Goal: Communication & Community: Share content

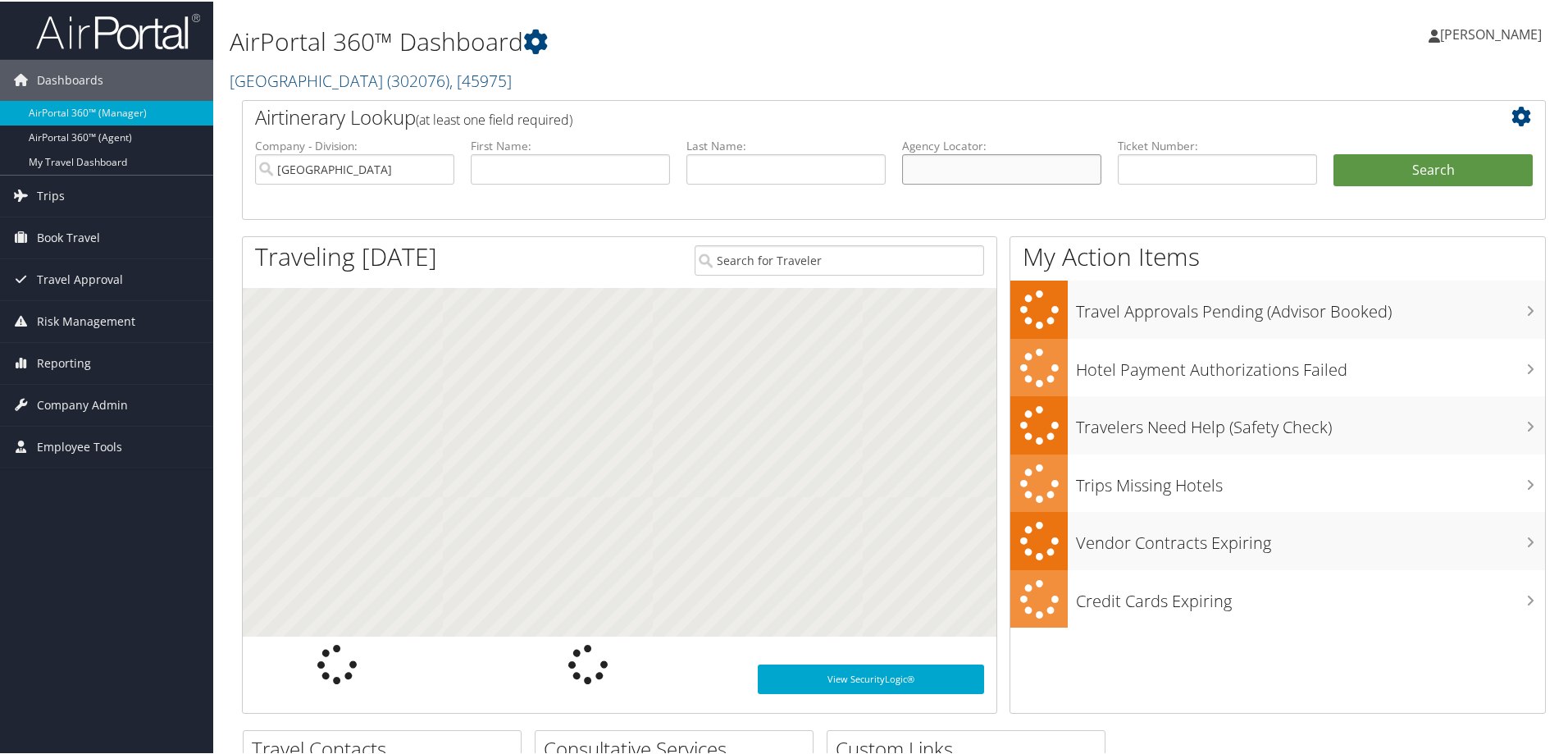
click at [926, 162] on input "text" at bounding box center [1002, 167] width 200 height 30
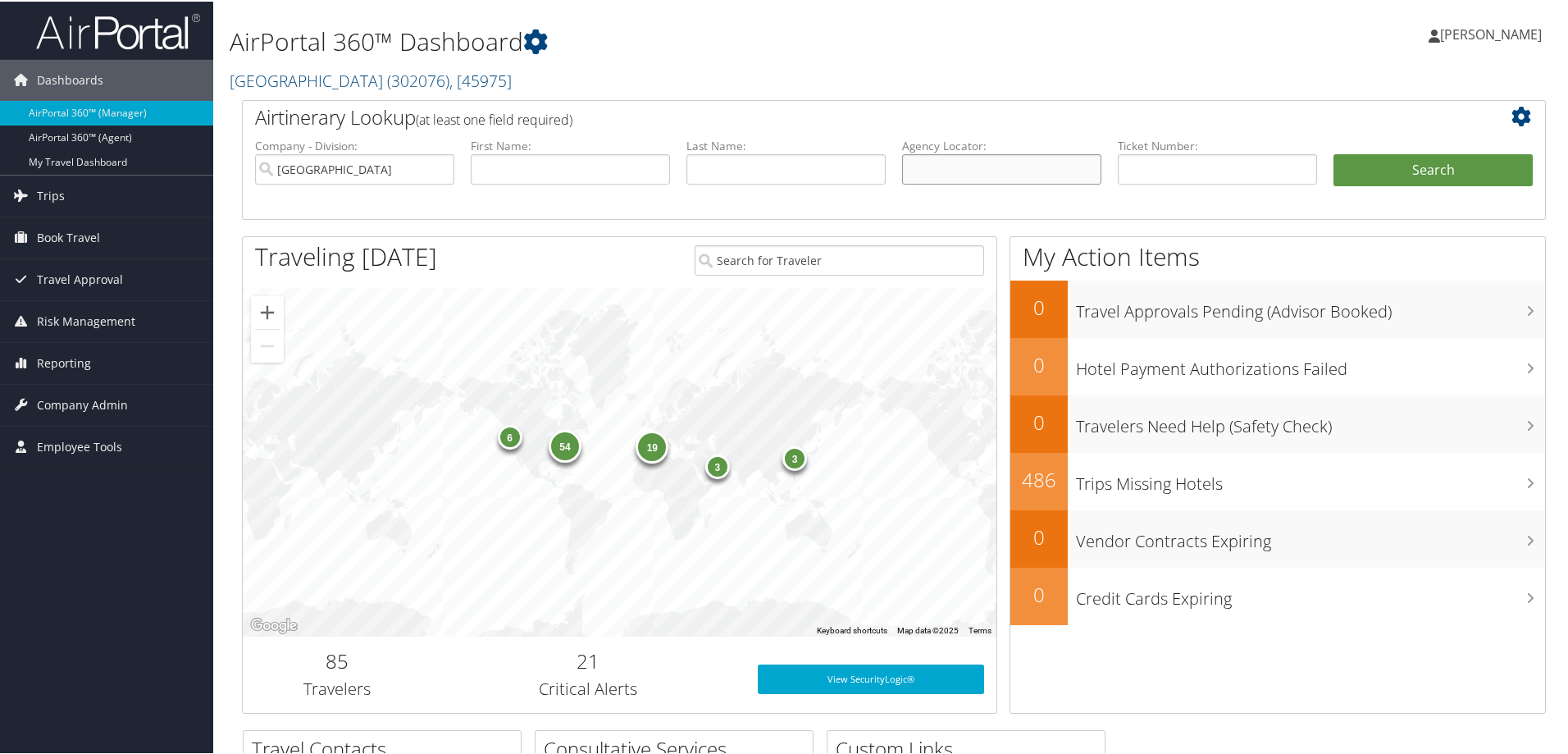
paste input "DP4CJL"
type input "DP4CJL"
click at [439, 167] on input "Temple University" at bounding box center [355, 167] width 200 height 30
click at [1380, 157] on button "Search" at bounding box center [1433, 169] width 200 height 33
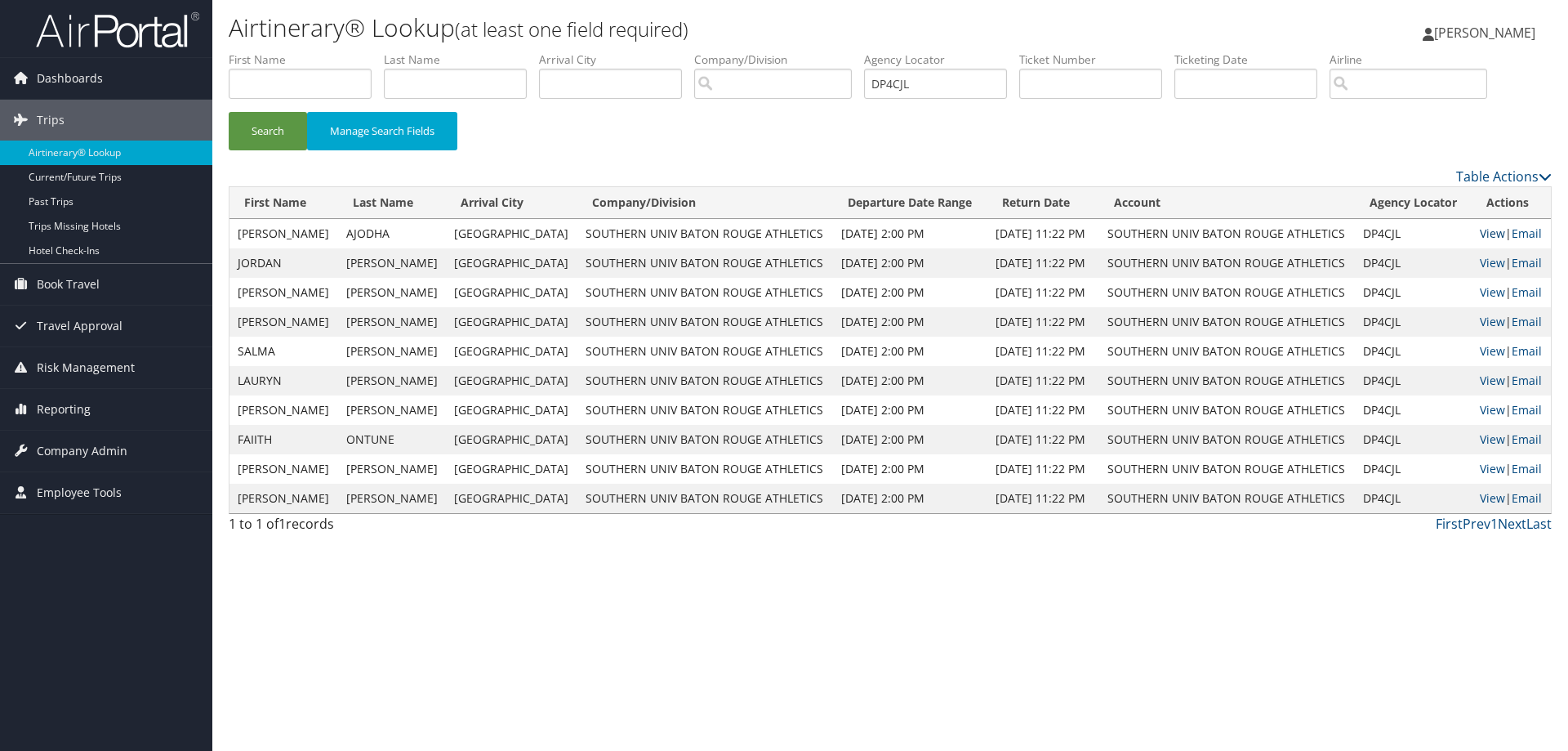
click at [1482, 227] on link "View" at bounding box center [1493, 233] width 26 height 15
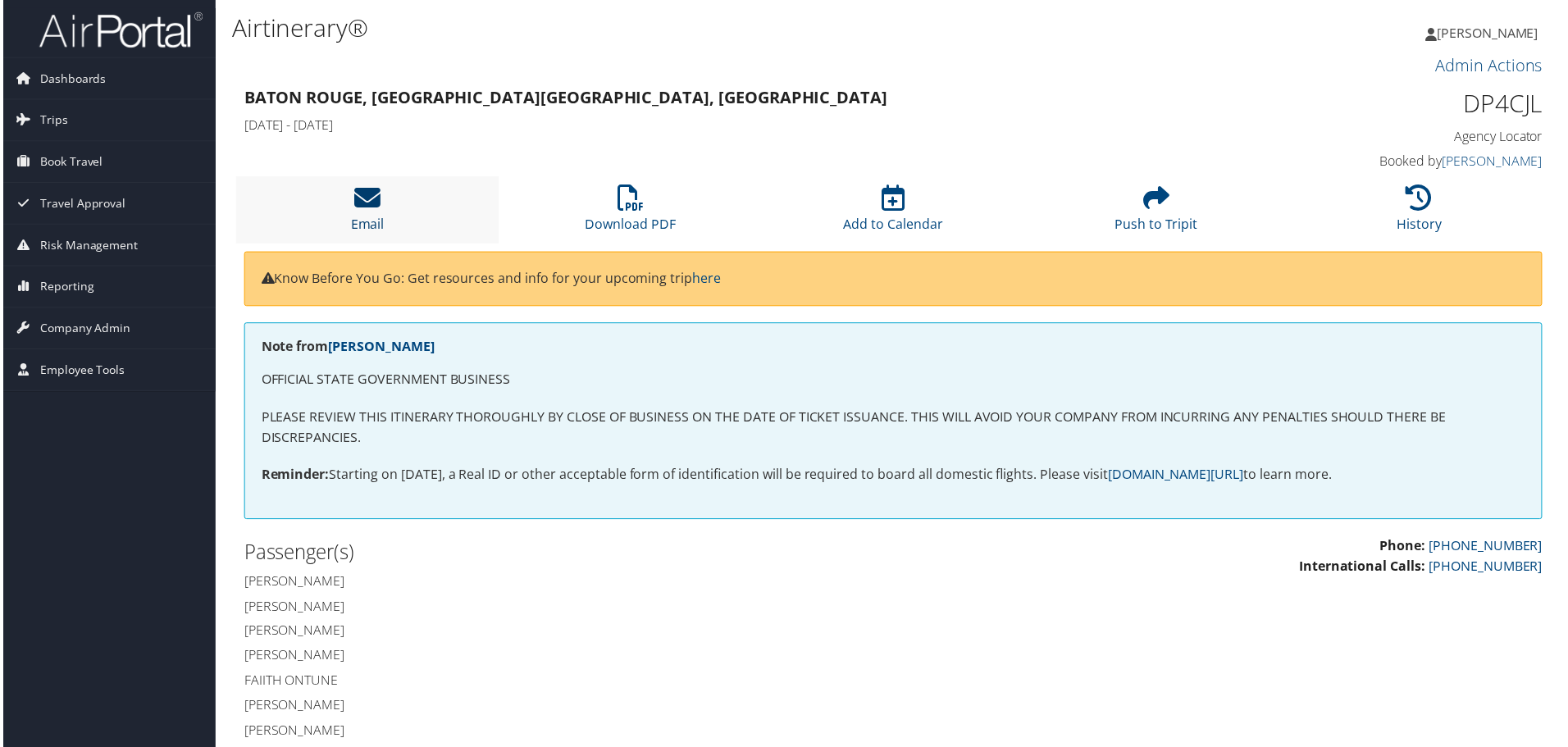
click at [367, 199] on icon at bounding box center [366, 198] width 26 height 26
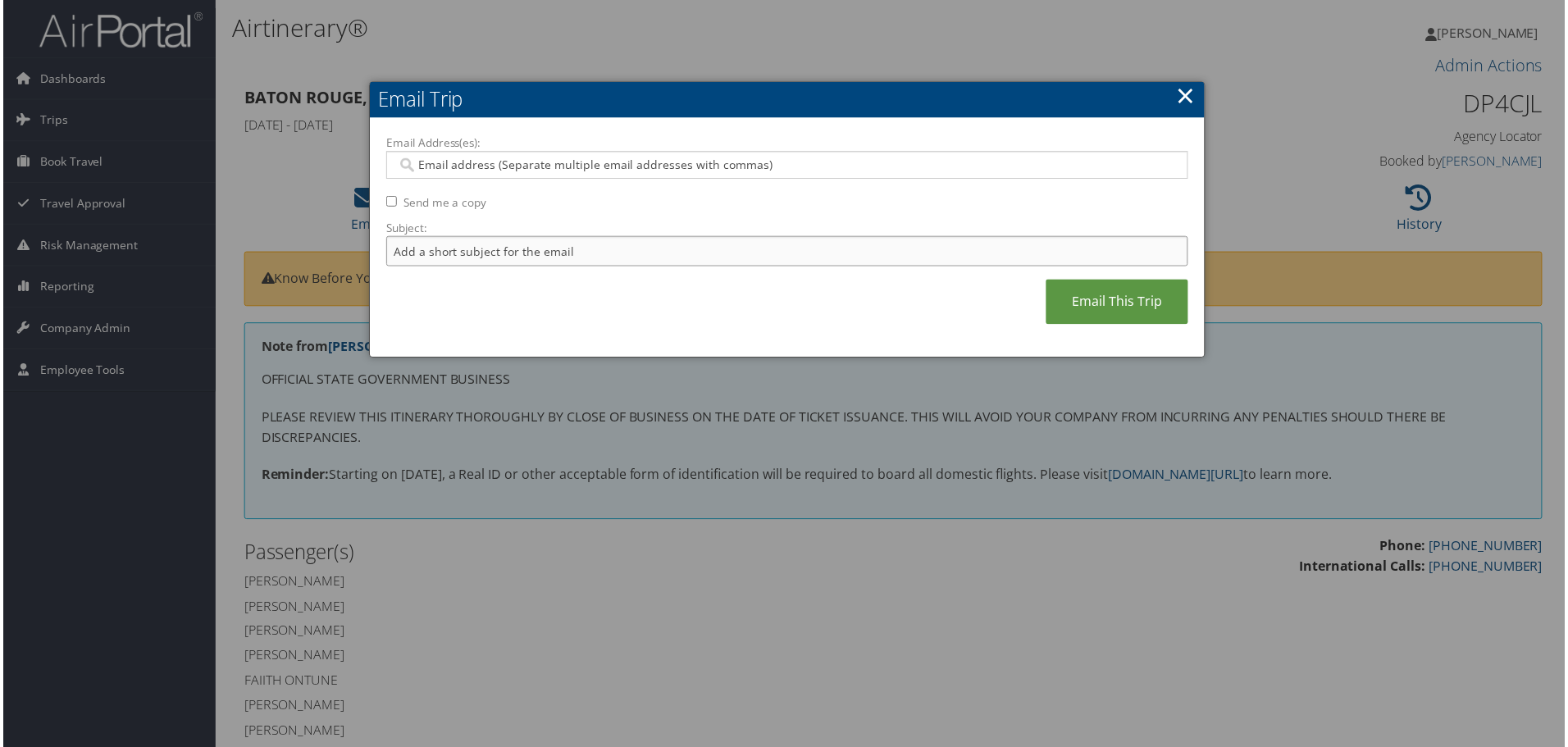
click at [494, 258] on input "Subject:" at bounding box center [787, 251] width 806 height 30
type input "SUBR MGOLF RDU"
click at [489, 166] on input "Email Address(es):" at bounding box center [787, 165] width 783 height 16
click at [484, 169] on input "Email Address(es):" at bounding box center [787, 165] width 783 height 16
paste input "candace_donaldson@subr.edu"
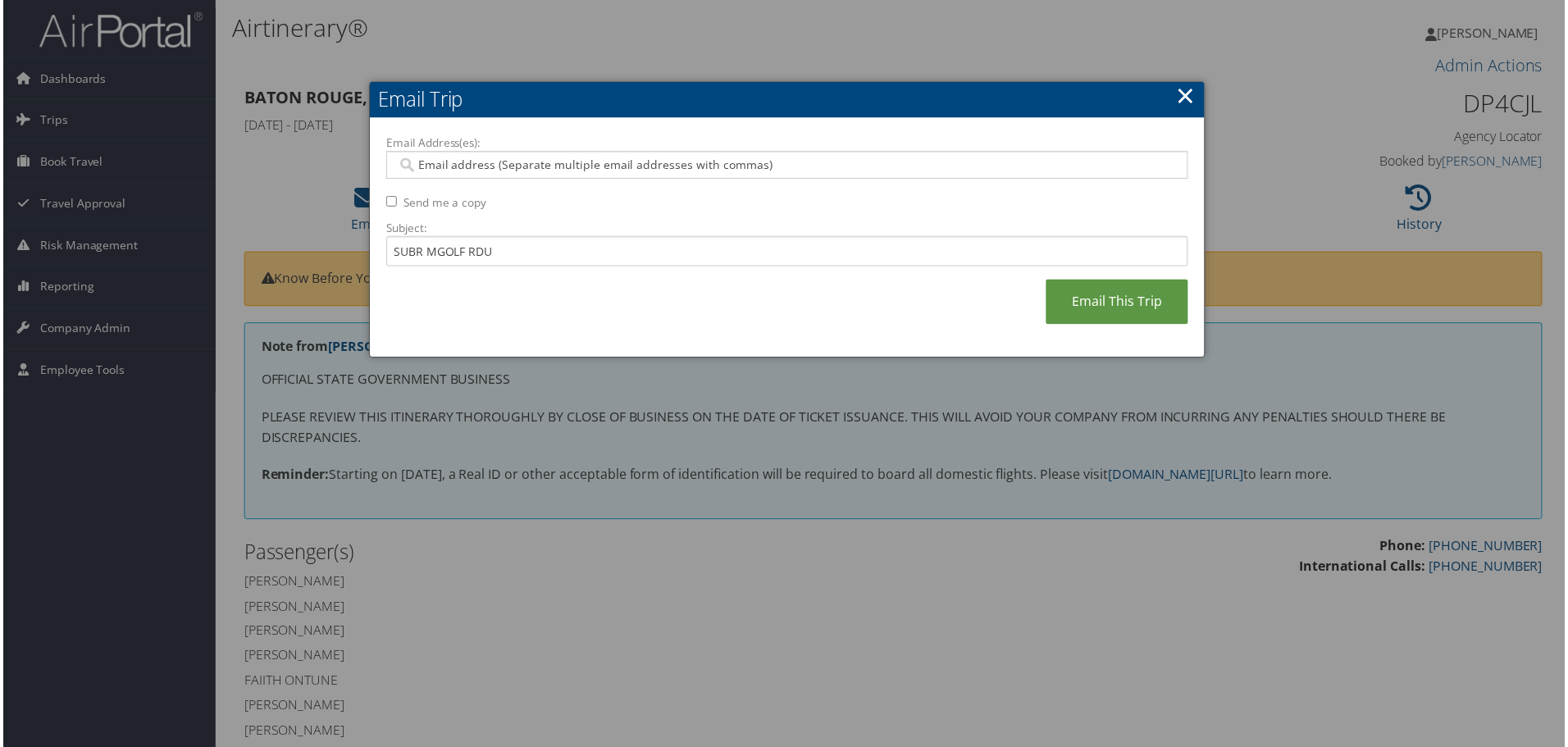
type input "candace_donaldson@subr.edu"
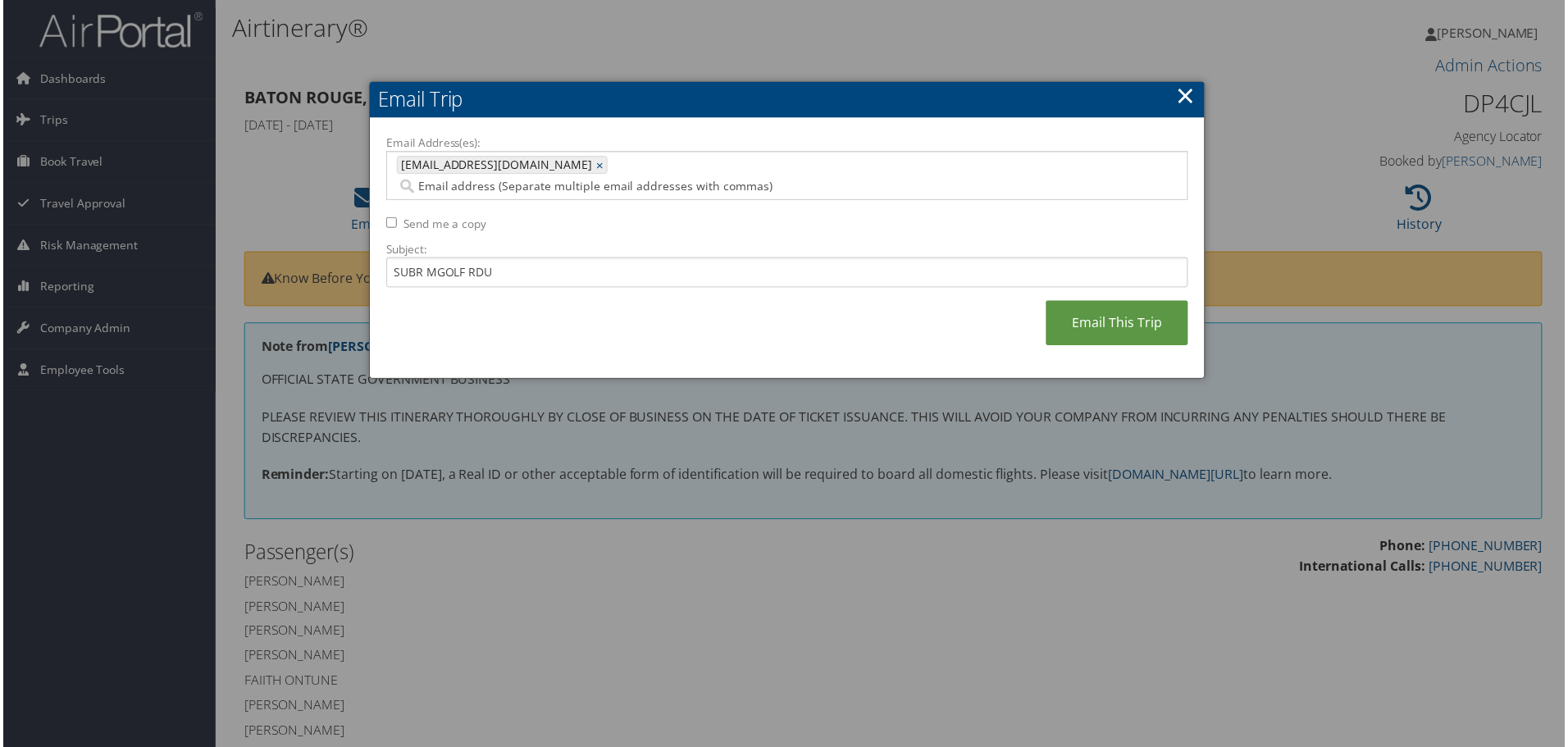
click at [636, 179] on input "Email Address(es):" at bounding box center [693, 187] width 596 height 16
paste input "MARJORIE@U@COTTON@SUBR.EDU"
type input "MARJORIE@U@COTTON@SUBR.EDU"
type input "candace_donaldson@subr.edu, MARJORIE@U@COTTON@SUBR.EDU"
click at [577, 258] on input "SUBR MGOLF RDU" at bounding box center [787, 273] width 806 height 30
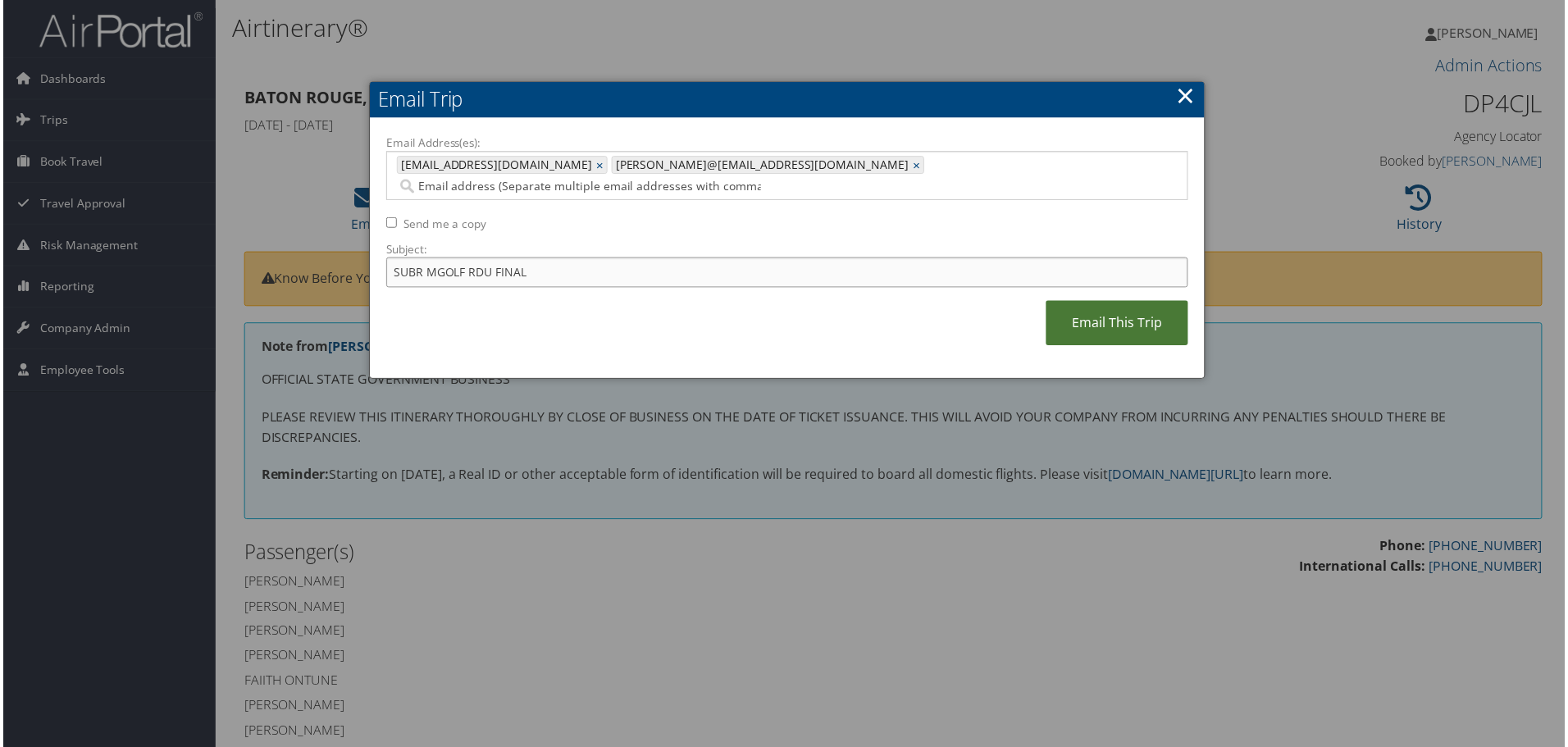
type input "SUBR MGOLF RDU FINAL"
click at [1097, 302] on link "Email This Trip" at bounding box center [1119, 324] width 143 height 45
